Goal: Check status: Verify the current state of an ongoing process or item

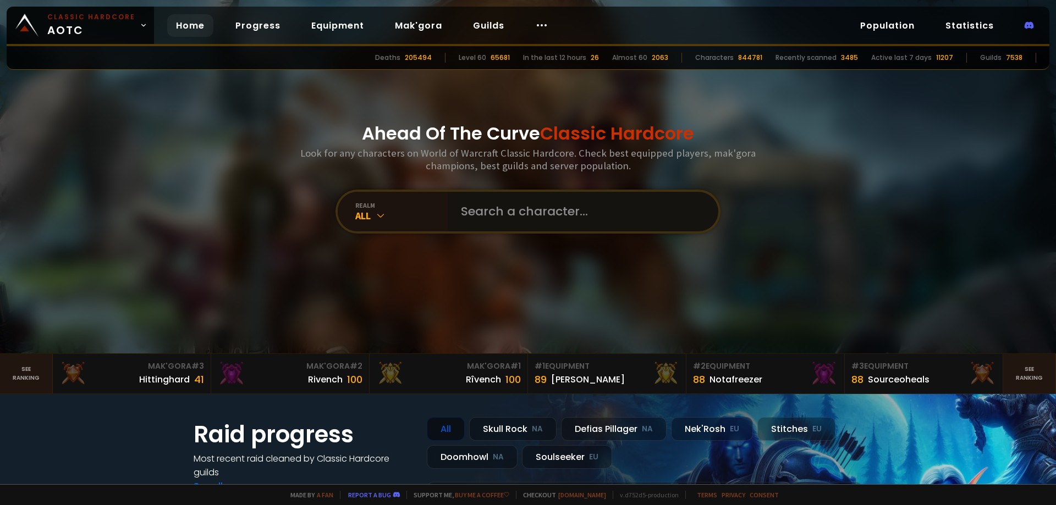
click at [504, 207] on input "text" at bounding box center [579, 212] width 251 height 40
type input "brunepoul"
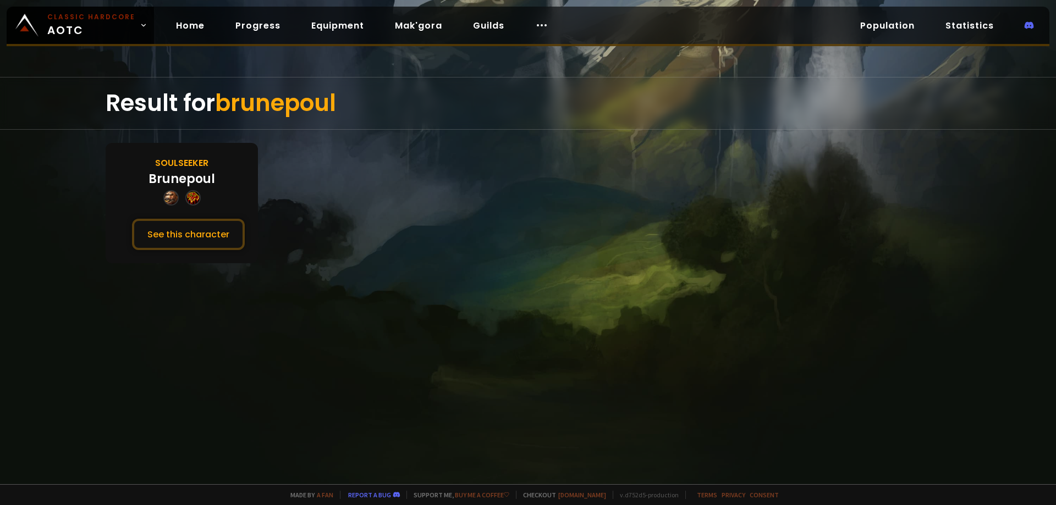
click at [179, 178] on div "Brunepoul" at bounding box center [181, 179] width 67 height 18
click at [202, 237] on button "See this character" at bounding box center [188, 234] width 113 height 31
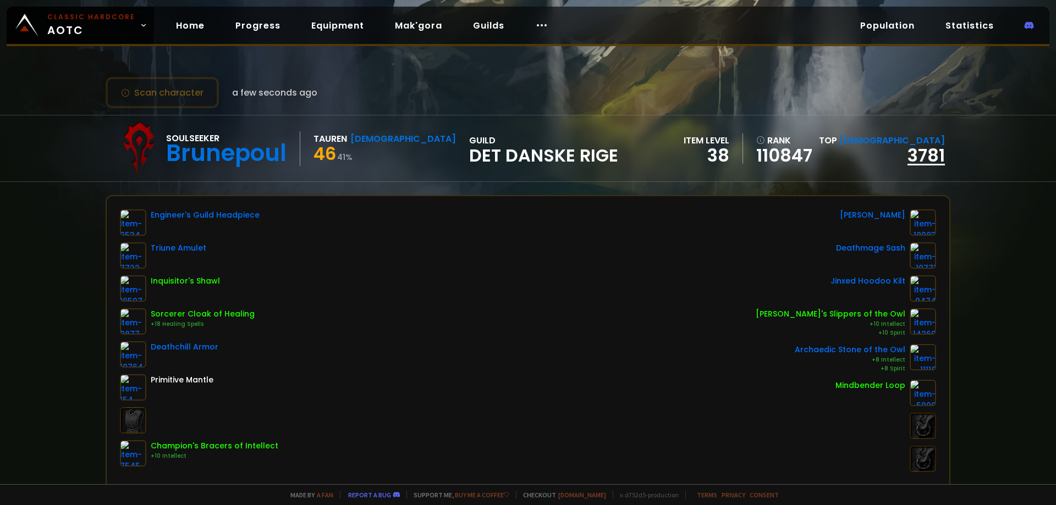
click at [916, 151] on link "3781" at bounding box center [925, 155] width 37 height 25
click at [911, 150] on link "3781" at bounding box center [925, 155] width 37 height 25
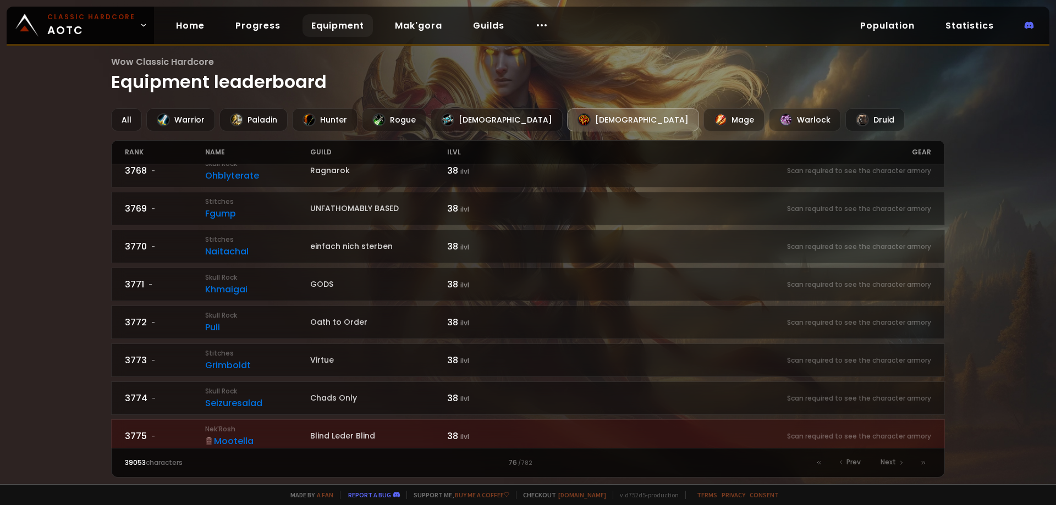
scroll to position [880, 0]
